Goal: Navigation & Orientation: Understand site structure

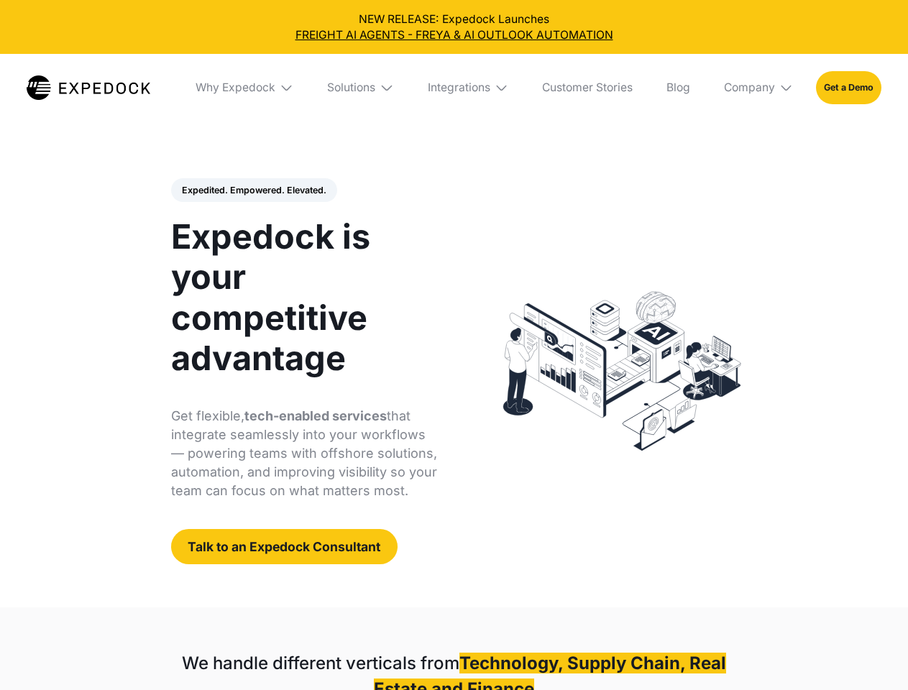
select select
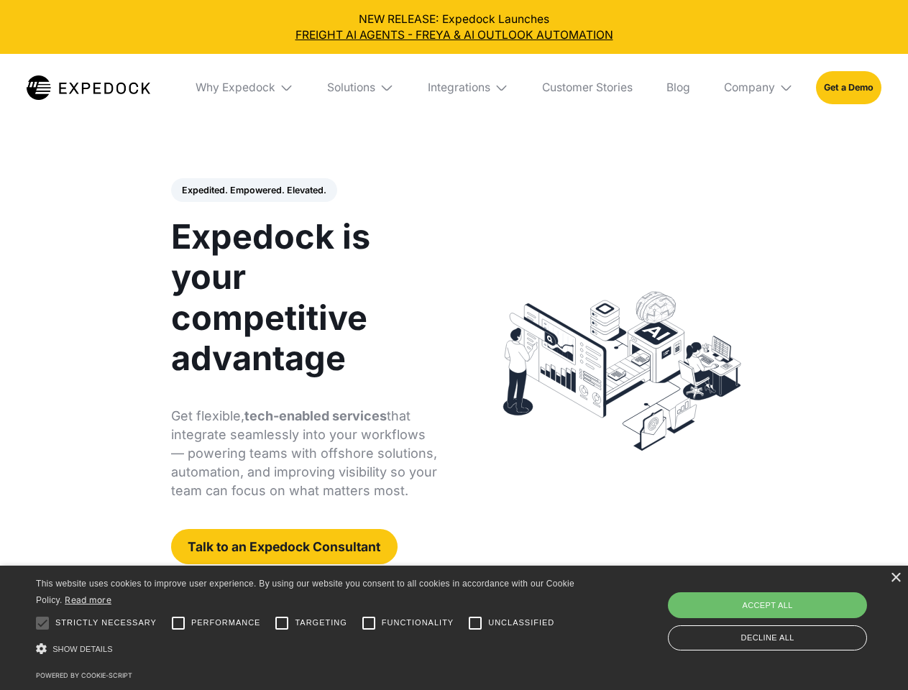
click at [454, 88] on div "Integrations" at bounding box center [459, 88] width 63 height 14
click at [245, 88] on div "Why Expedock" at bounding box center [223, 88] width 80 height 14
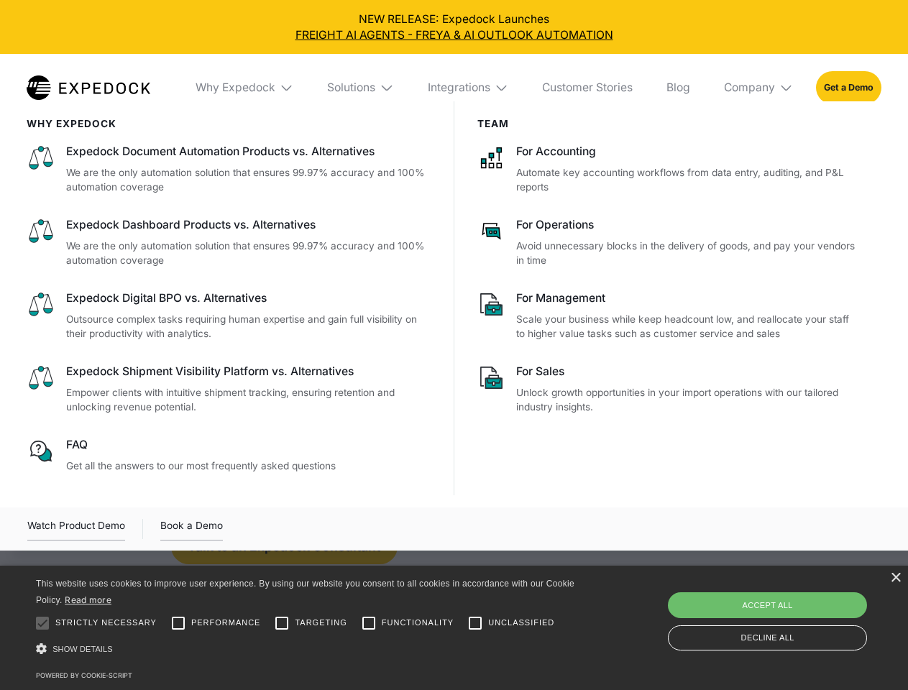
click at [362, 88] on div "Solutions" at bounding box center [351, 88] width 48 height 14
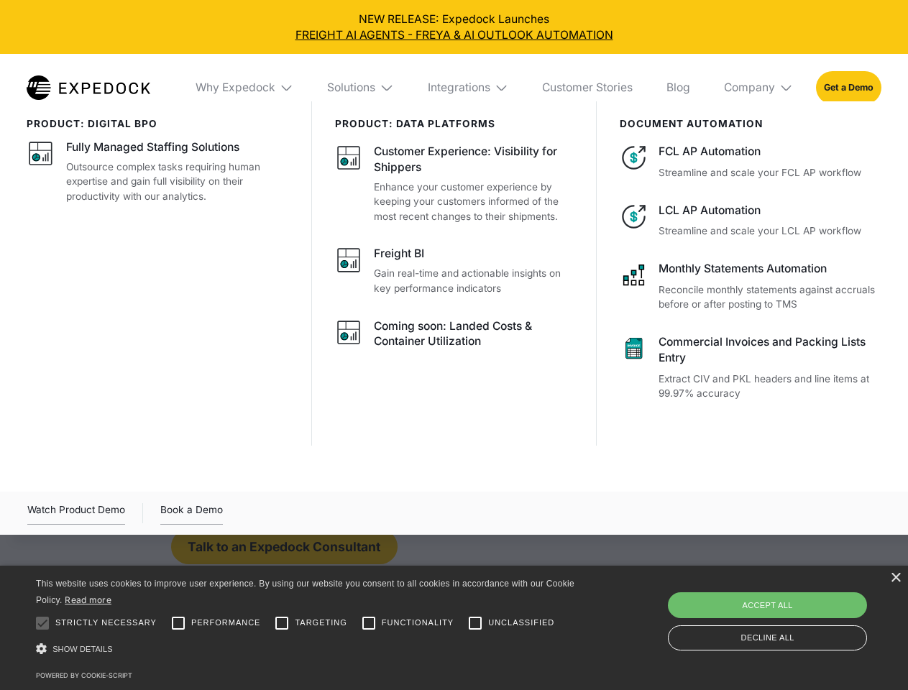
click at [469, 88] on div "Integrations" at bounding box center [459, 88] width 63 height 14
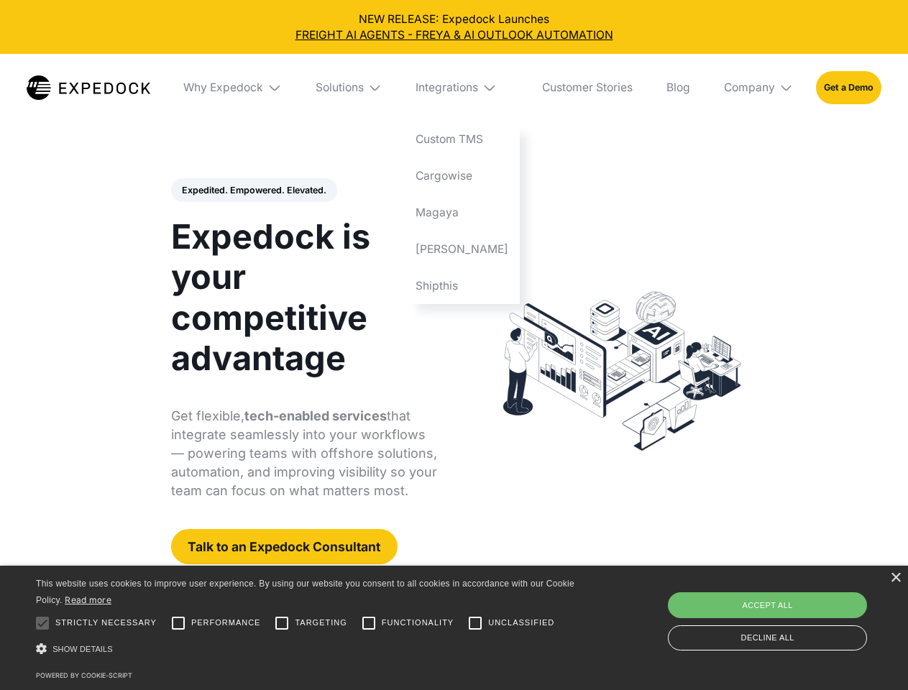
click at [759, 88] on div "Company" at bounding box center [749, 88] width 51 height 14
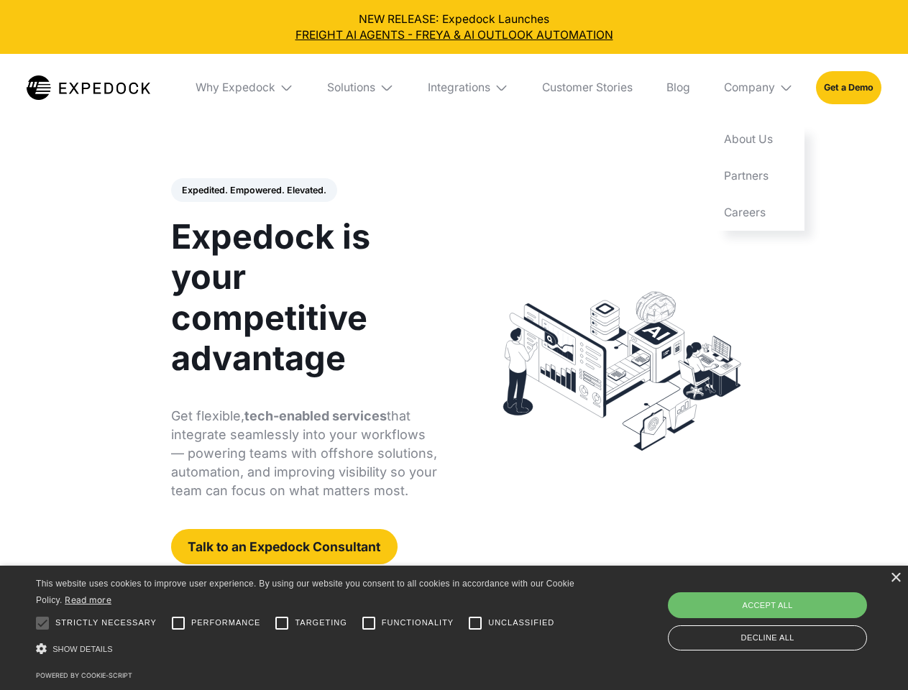
click at [253, 190] on div "Expedited. Empowered. Elevated. Automate Freight Document Extraction at 99.97% …" at bounding box center [304, 371] width 267 height 387
click at [42, 623] on div at bounding box center [42, 623] width 29 height 29
click at [178, 623] on input "Performance" at bounding box center [178, 623] width 29 height 29
checkbox input "true"
click at [282, 623] on input "Targeting" at bounding box center [281, 623] width 29 height 29
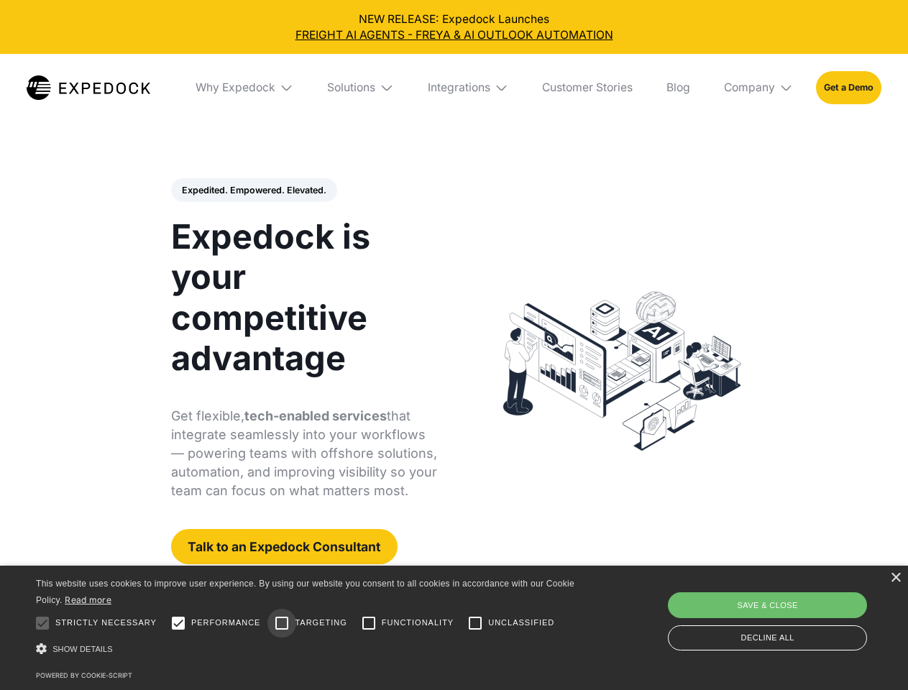
checkbox input "true"
click at [369, 623] on input "Functionality" at bounding box center [368, 623] width 29 height 29
checkbox input "true"
